Goal: Navigation & Orientation: Find specific page/section

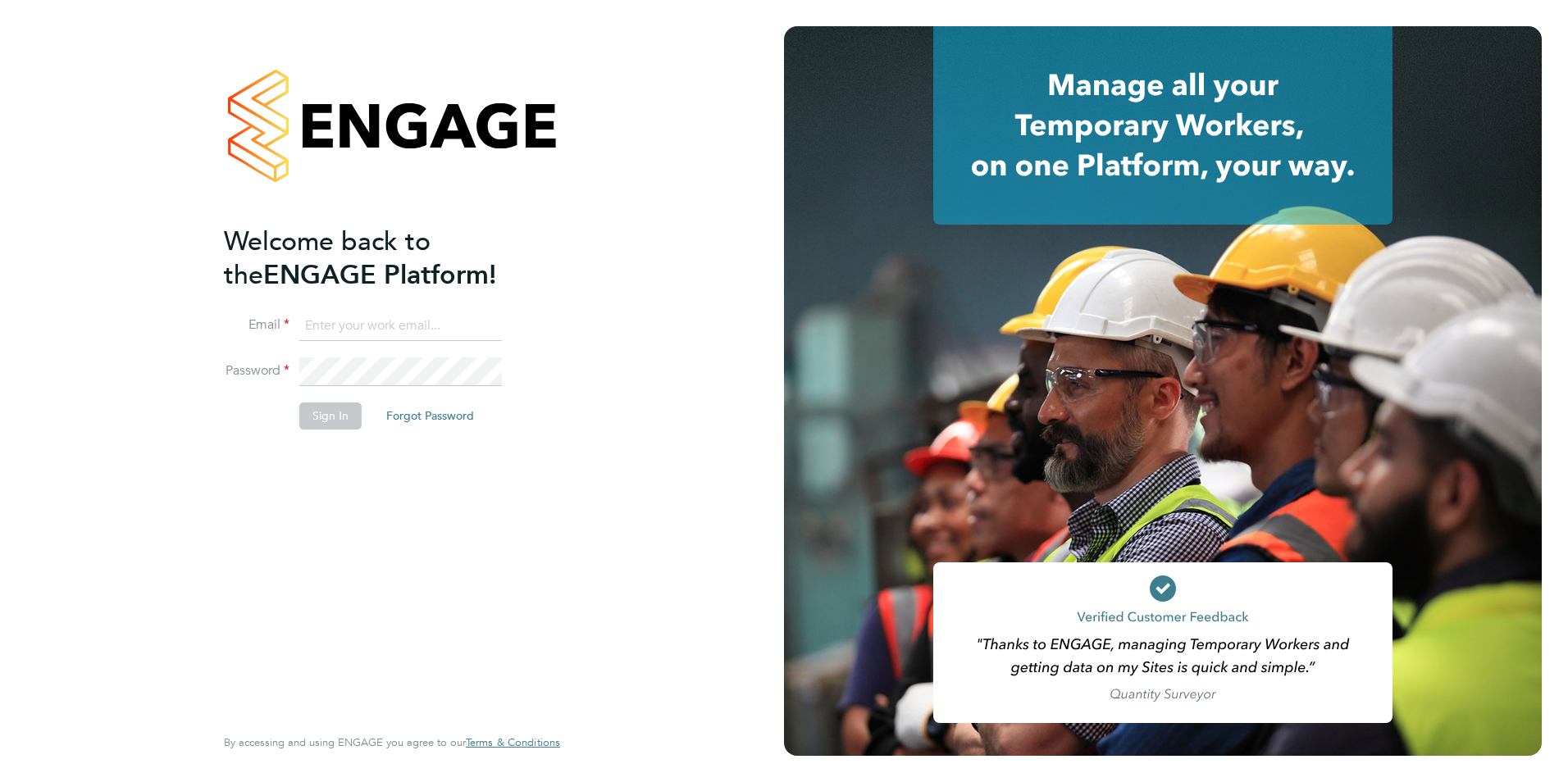
type input "[EMAIL_ADDRESS][DOMAIN_NAME]"
click at [325, 418] on button "Sign In" at bounding box center [331, 416] width 63 height 27
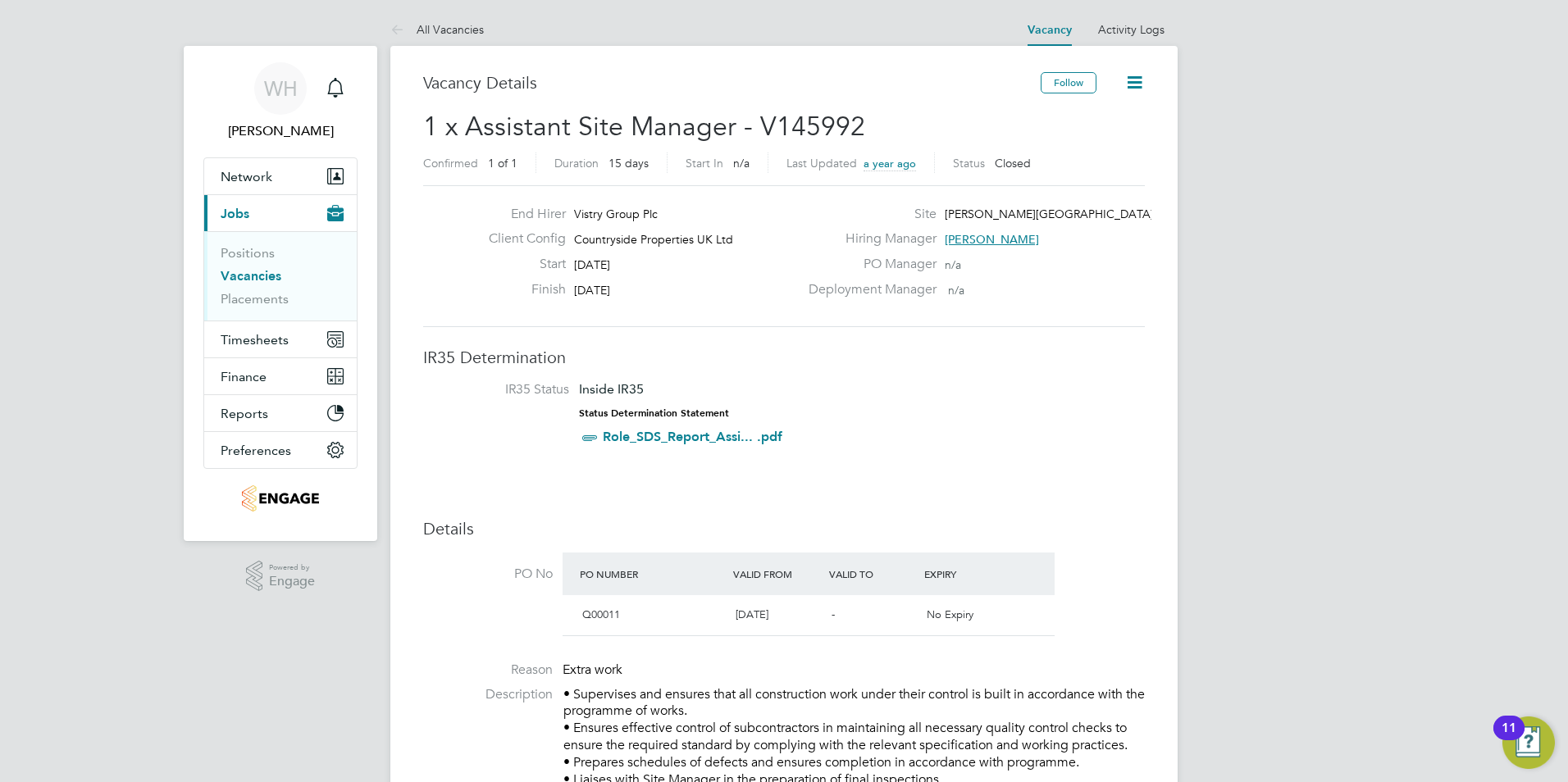
click at [259, 274] on link "Vacancies" at bounding box center [251, 276] width 61 height 15
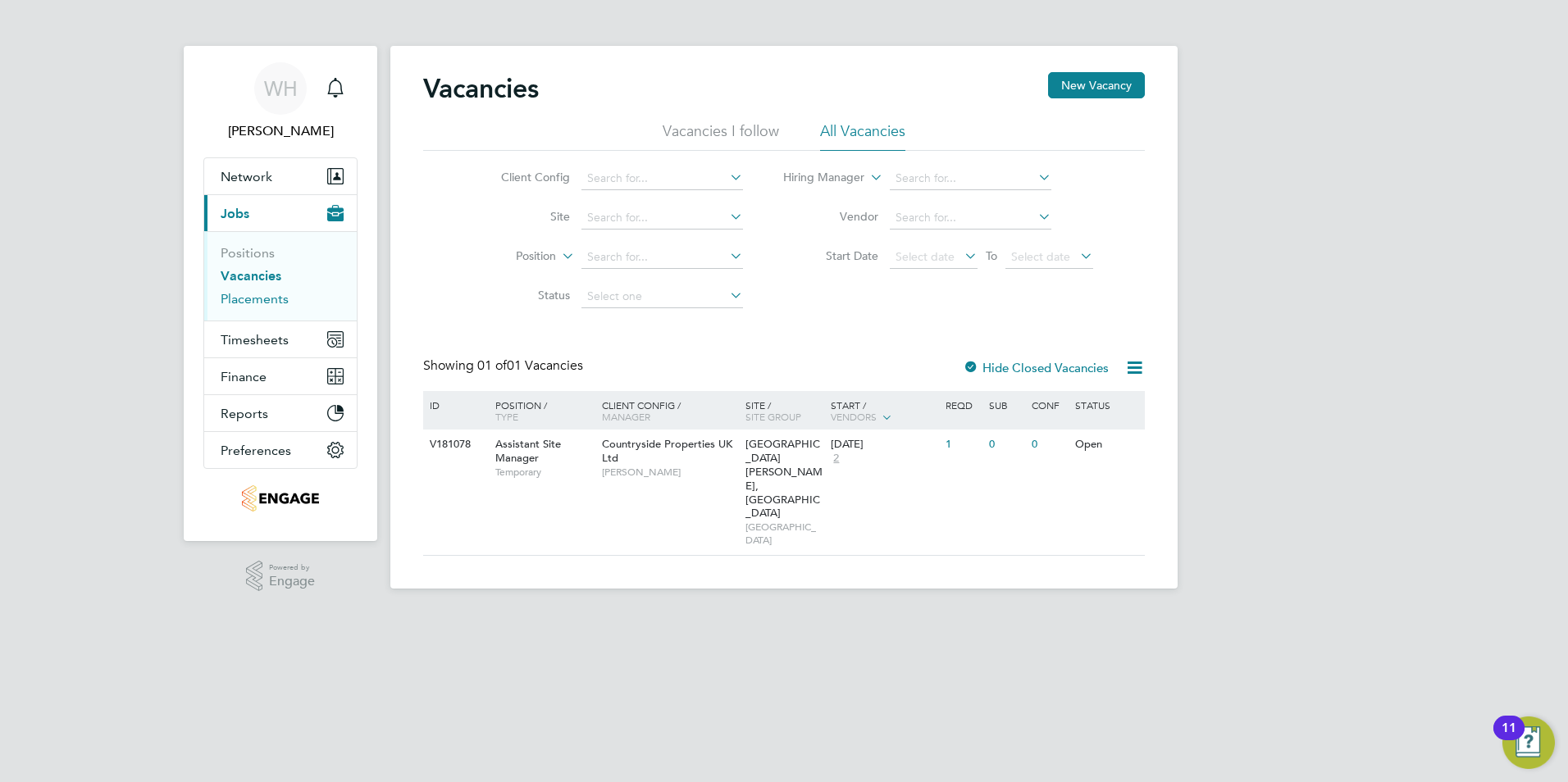
click at [250, 295] on link "Placements" at bounding box center [255, 299] width 68 height 15
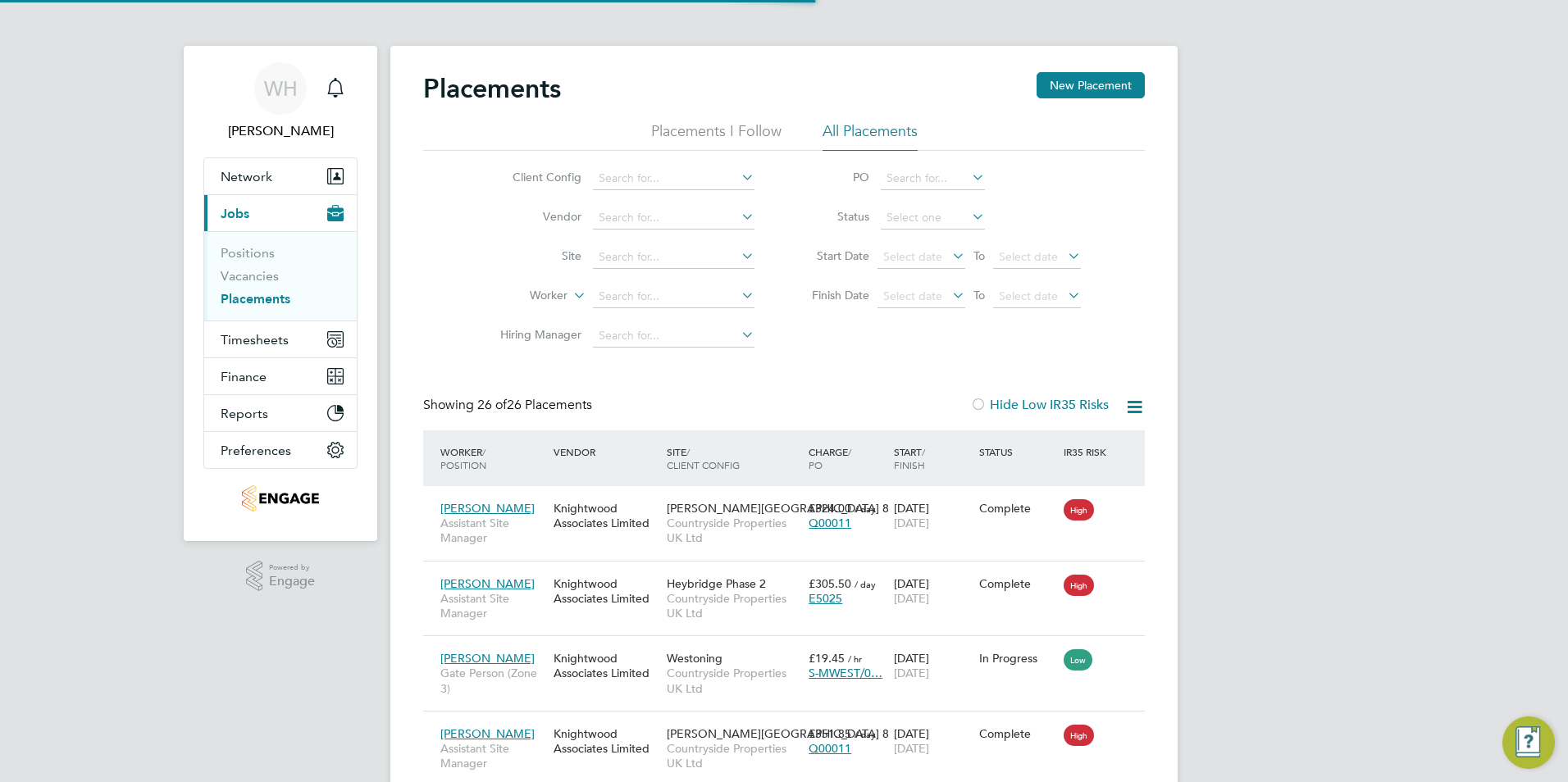
scroll to position [62, 143]
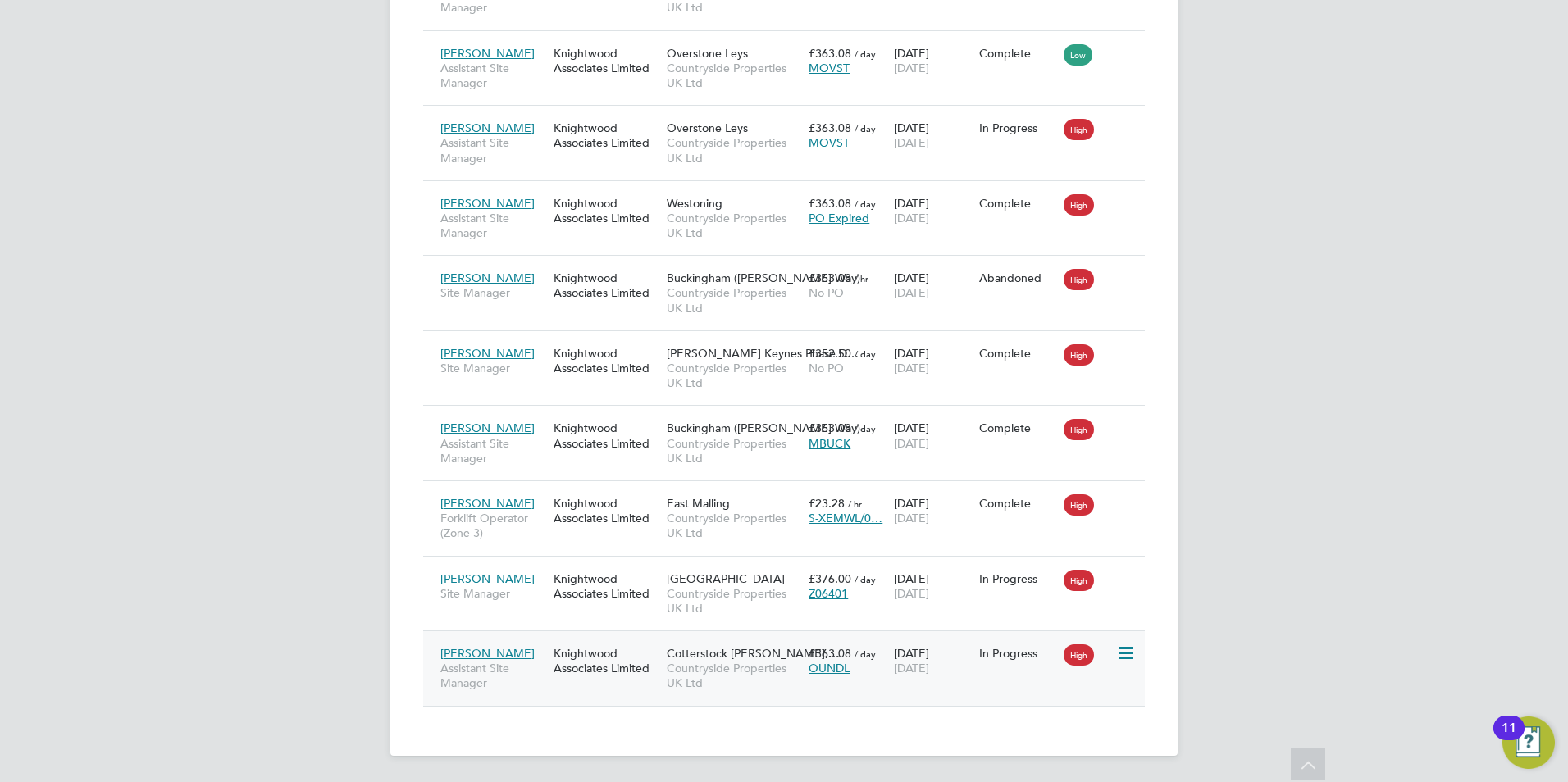
click at [688, 656] on span "Cotterstock Meadows,…" at bounding box center [753, 654] width 173 height 15
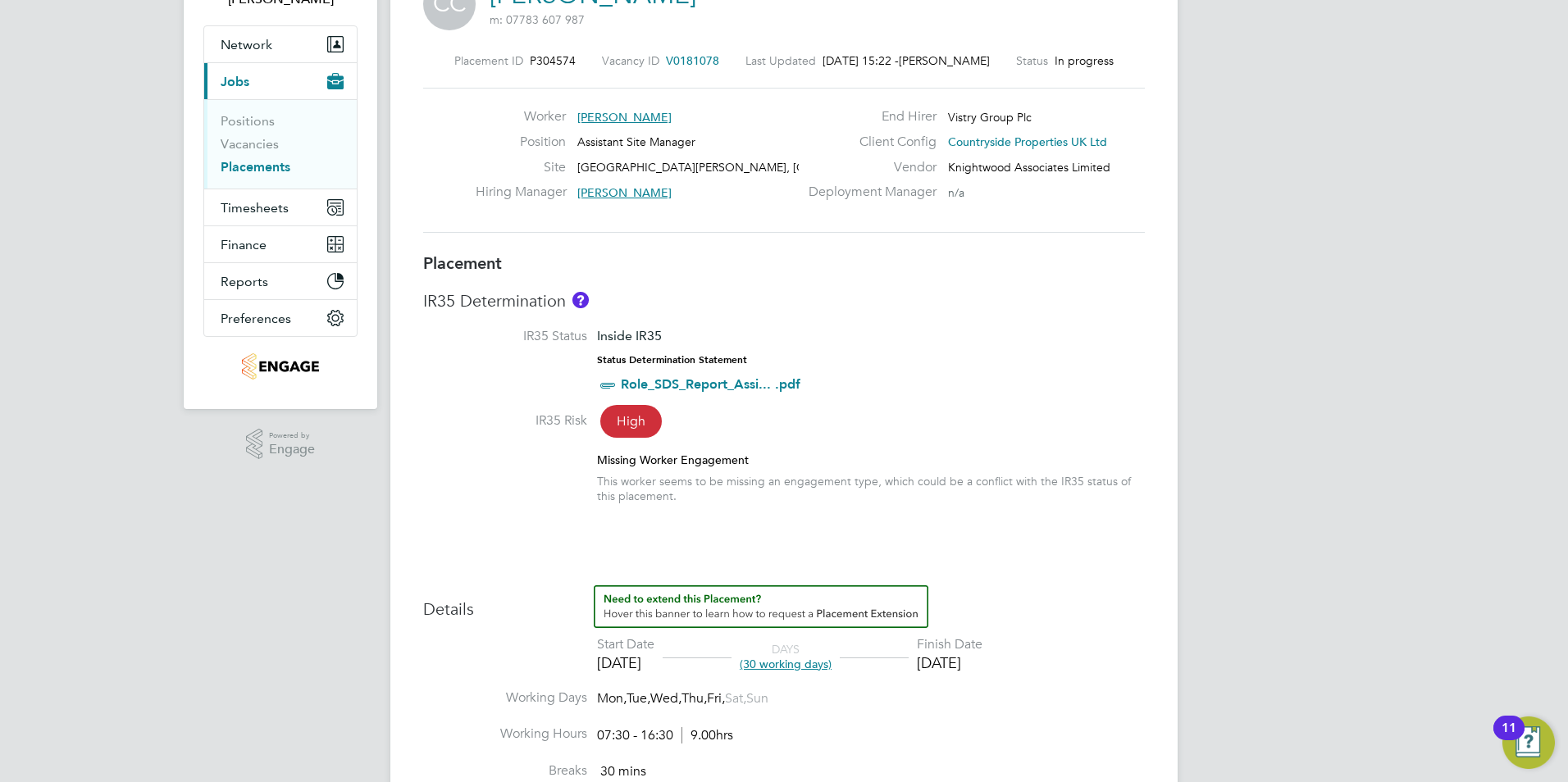
scroll to position [410, 0]
